Goal: Transaction & Acquisition: Purchase product/service

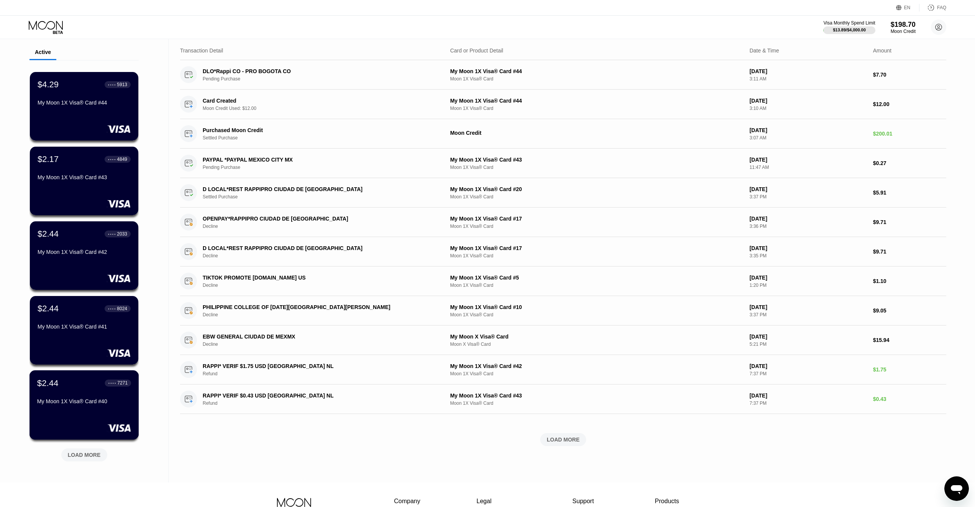
scroll to position [38, 0]
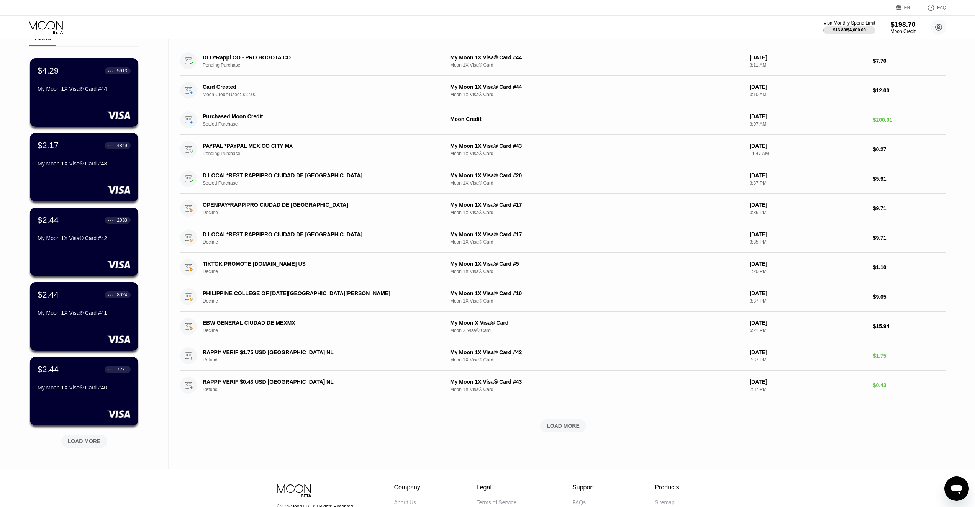
click at [86, 444] on div "LOAD MORE" at bounding box center [84, 441] width 33 height 7
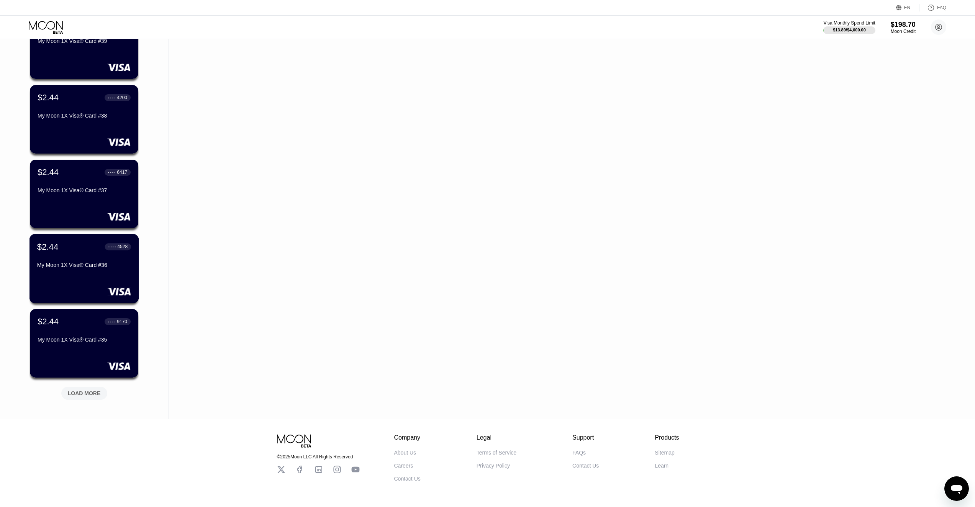
scroll to position [490, 0]
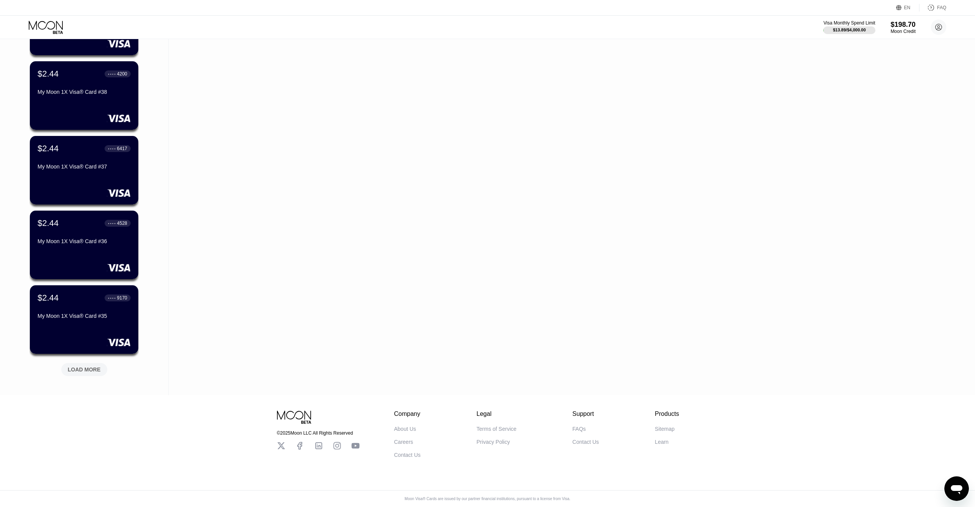
click at [90, 366] on div "LOAD MORE" at bounding box center [84, 369] width 33 height 7
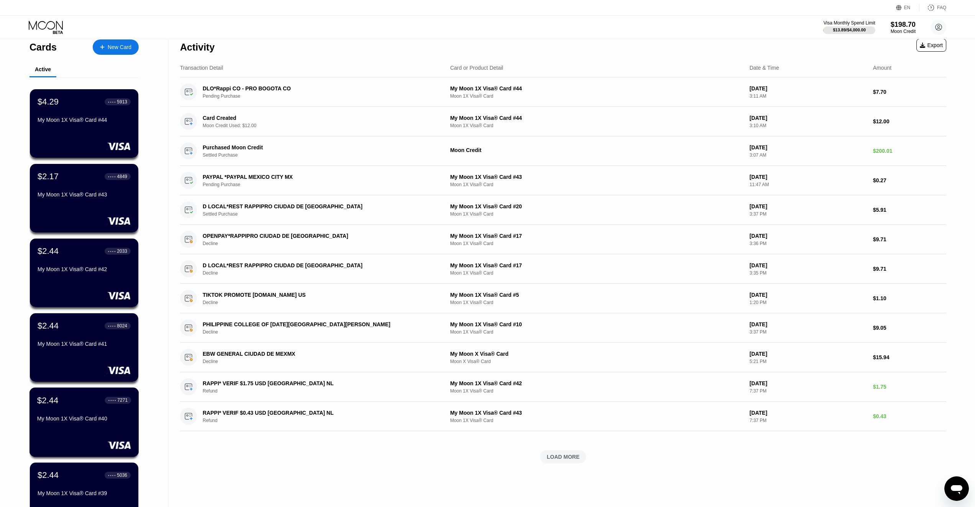
scroll to position [0, 0]
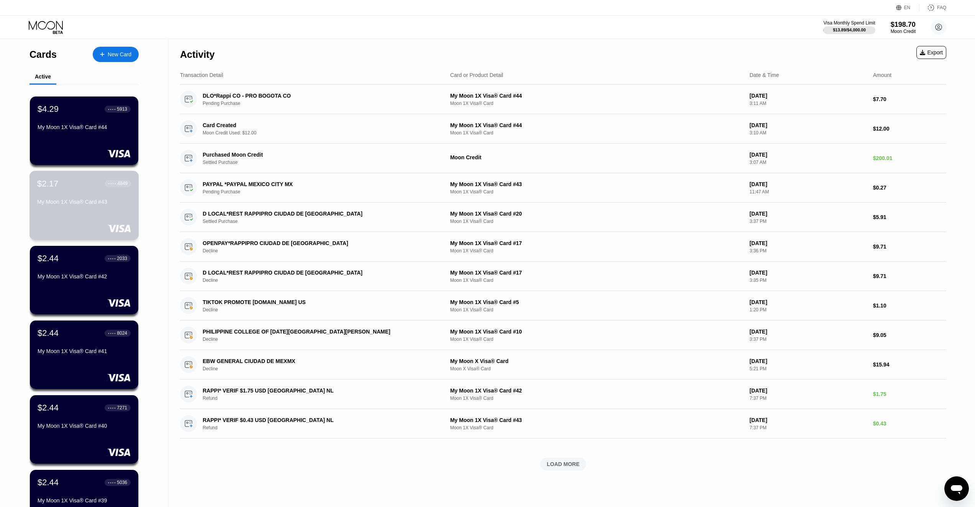
click at [51, 192] on div "$2.17 ● ● ● ● 4849 My Moon 1X Visa® Card #43" at bounding box center [84, 193] width 94 height 29
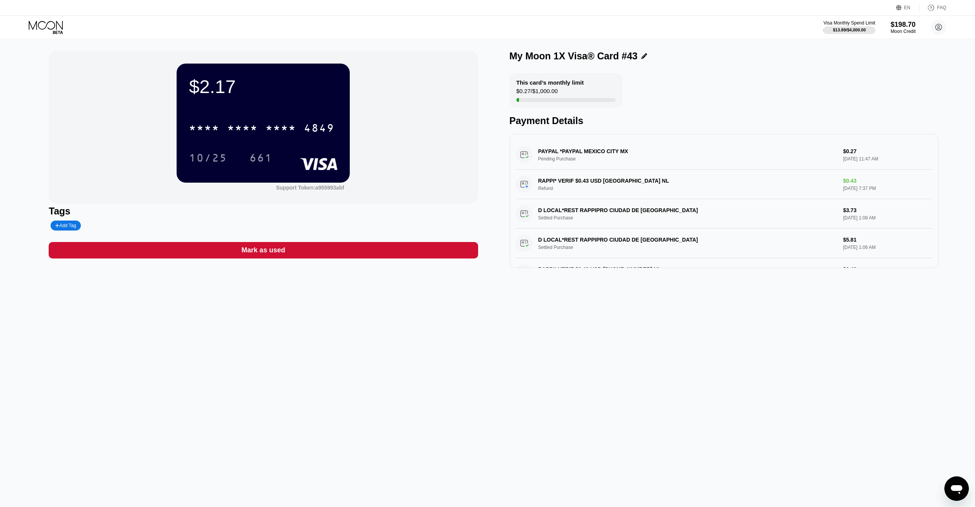
click at [234, 126] on div "* * * *" at bounding box center [242, 129] width 31 height 12
click at [261, 162] on div "661" at bounding box center [260, 159] width 23 height 12
drag, startPoint x: 222, startPoint y: 155, endPoint x: 226, endPoint y: 158, distance: 4.4
click at [222, 155] on div "10/25" at bounding box center [208, 159] width 38 height 12
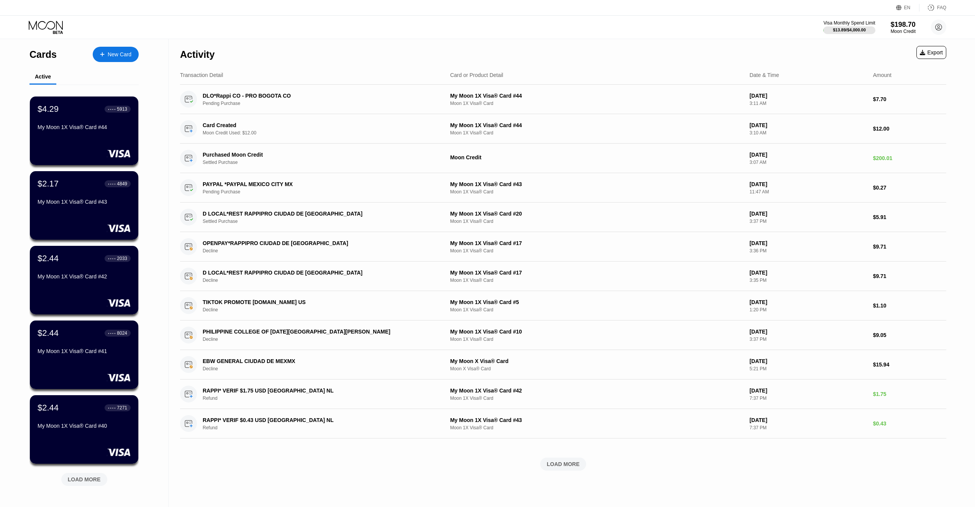
click at [120, 56] on div "New Card" at bounding box center [120, 54] width 24 height 7
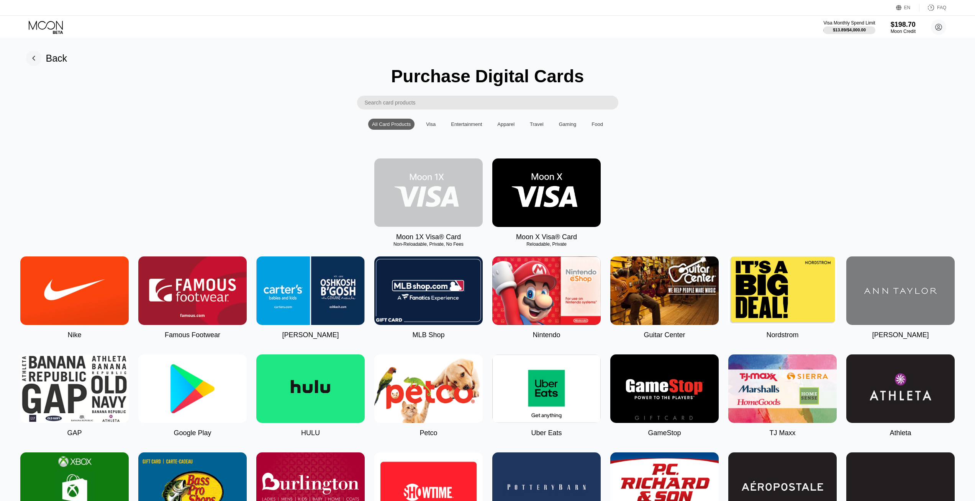
click at [423, 209] on img at bounding box center [428, 193] width 108 height 69
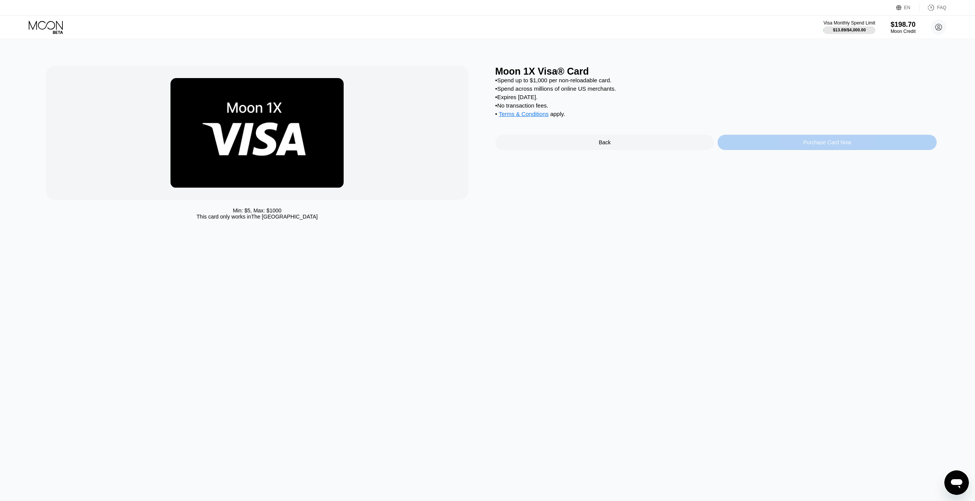
click at [826, 146] on div "Purchase Card Now" at bounding box center [827, 142] width 48 height 6
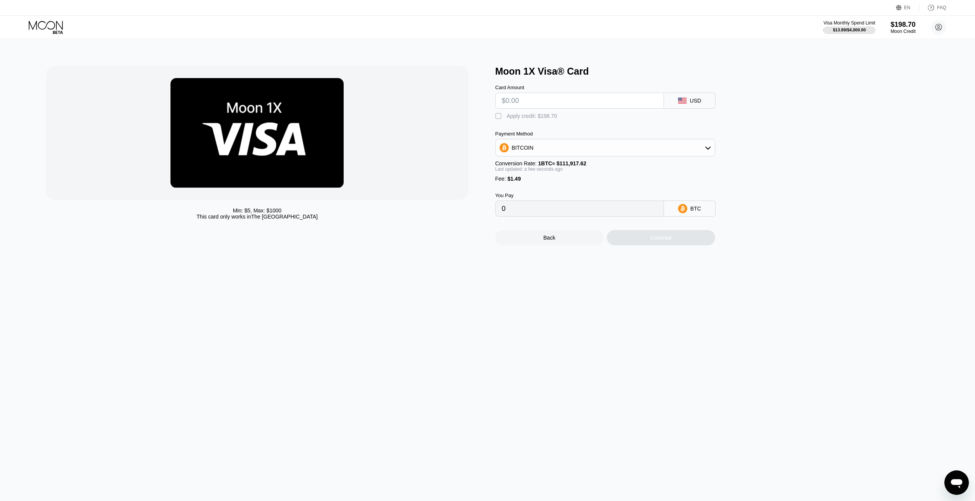
click at [527, 104] on input "text" at bounding box center [580, 100] width 156 height 15
type input "$1"
type input "0.00002225"
type input "$11"
type input "0.00011160"
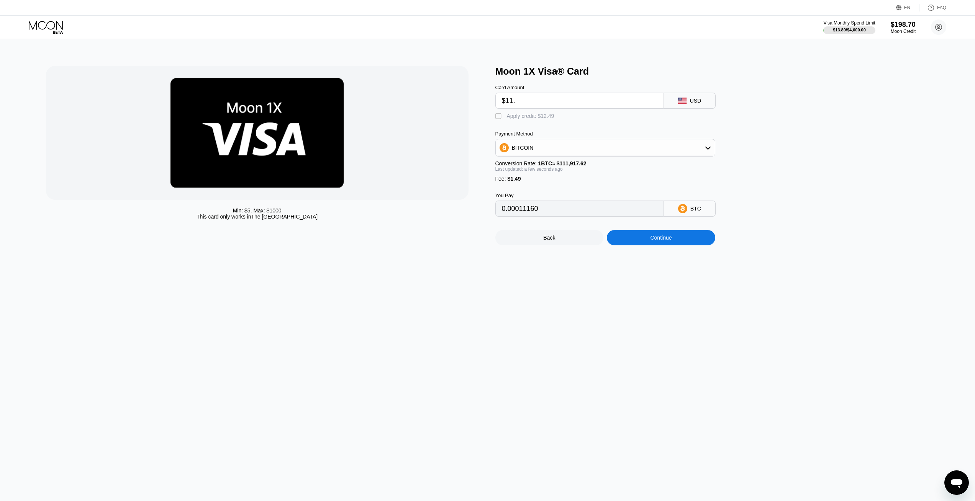
type input "$11.5"
type input "0.00011607"
type input "$11.5"
click at [497, 119] on div "" at bounding box center [499, 117] width 8 height 8
type input "0"
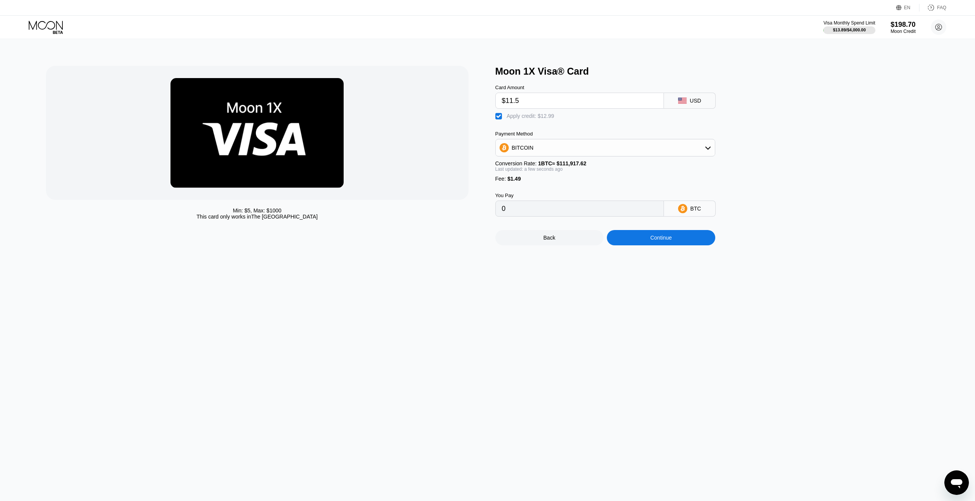
drag, startPoint x: 519, startPoint y: 105, endPoint x: 509, endPoint y: 105, distance: 10.0
click at [509, 105] on input "$11.5" at bounding box center [580, 100] width 156 height 15
type input "$12"
click at [662, 241] on div "Continue" at bounding box center [660, 238] width 21 height 6
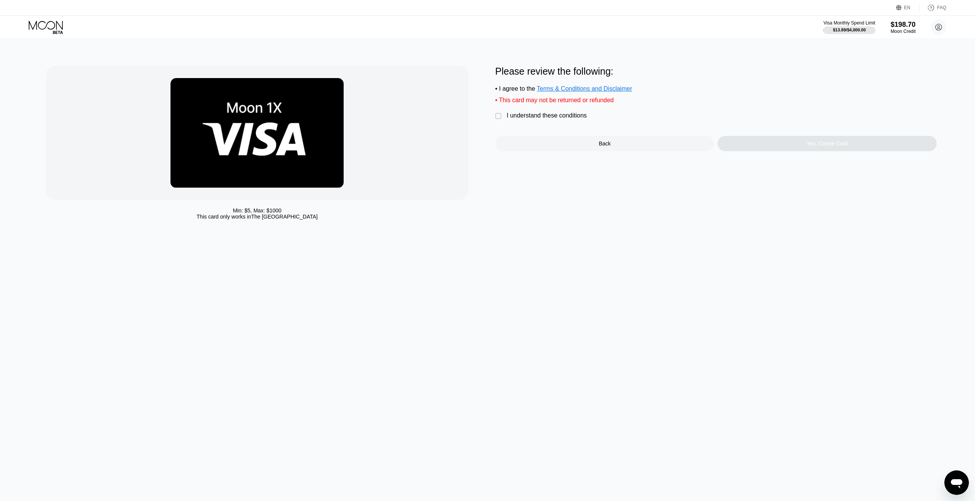
click at [528, 119] on div "I understand these conditions" at bounding box center [547, 115] width 80 height 7
click at [785, 146] on div "Yes, Create Card" at bounding box center [827, 143] width 219 height 15
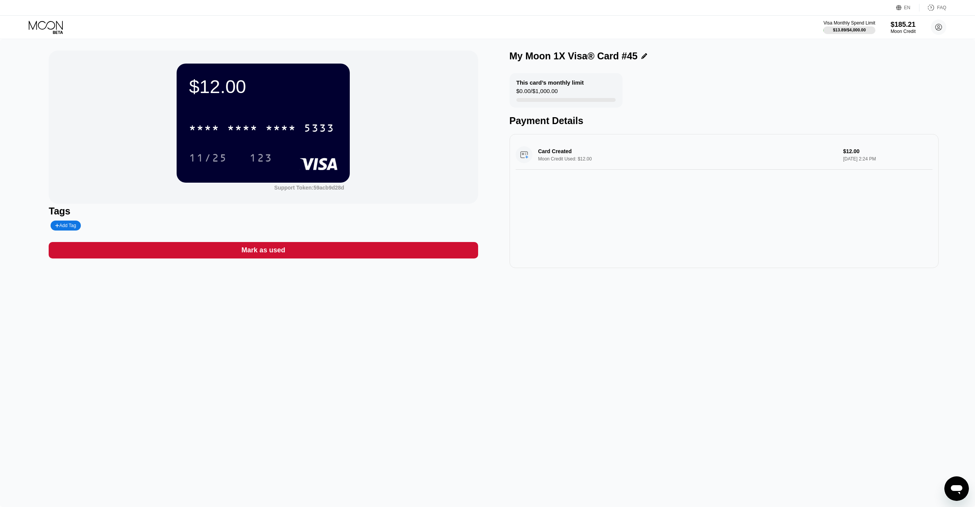
click at [279, 136] on div "* * * * * * * * * * * * 5333" at bounding box center [261, 127] width 155 height 19
click at [279, 121] on div "[CREDIT_CARD_NUMBER]" at bounding box center [261, 127] width 155 height 19
click at [257, 153] on div "123" at bounding box center [261, 157] width 34 height 19
click at [208, 154] on div "11/25" at bounding box center [208, 159] width 38 height 12
